Goal: Information Seeking & Learning: Learn about a topic

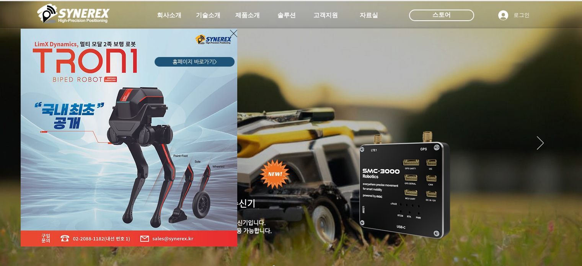
click at [233, 35] on icon "사이트로 돌아가기" at bounding box center [233, 34] width 7 height 10
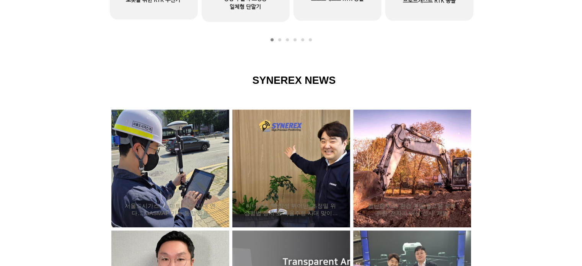
scroll to position [637, 0]
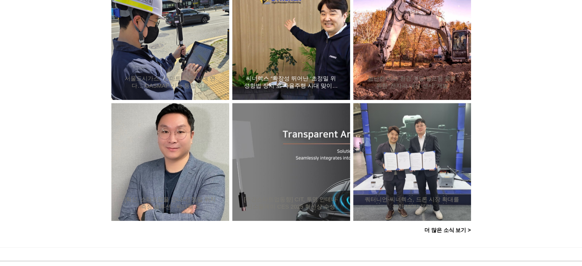
click at [317, 38] on div "씨너렉스 “확장성 뛰어난 ‘초정밀 위성항법 장치’로 자율주행 시대 맞이할 것”" at bounding box center [290, 40] width 97 height 99
click at [298, 76] on h2 "씨너렉스 “확장성 뛰어난 ‘초정밀 위성항법 장치’로 자율주행 시대 맞이할 것”" at bounding box center [291, 82] width 95 height 15
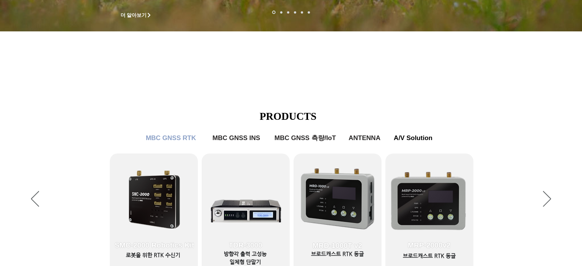
scroll to position [382, 0]
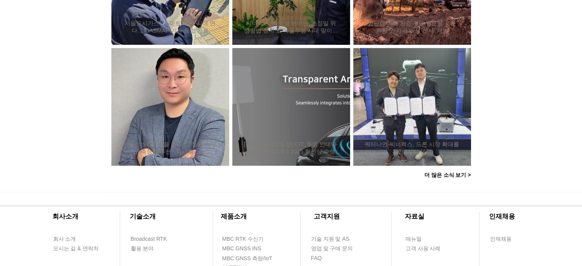
scroll to position [565, 0]
